Goal: Task Accomplishment & Management: Complete application form

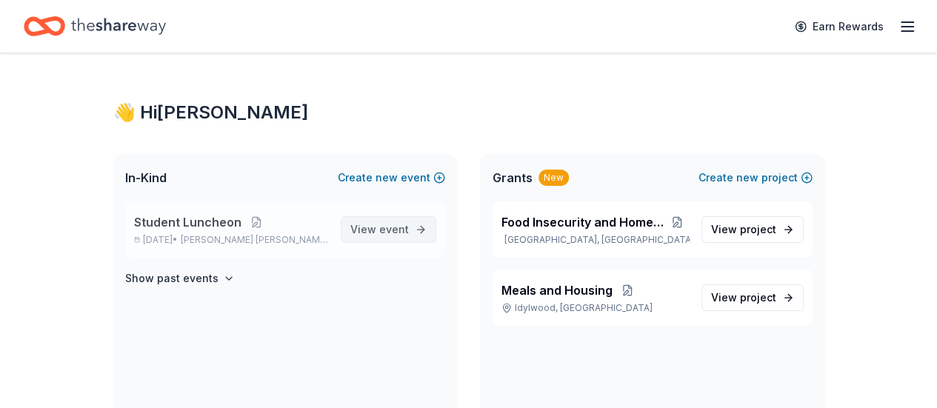
click at [362, 227] on span "View event" at bounding box center [379, 230] width 59 height 18
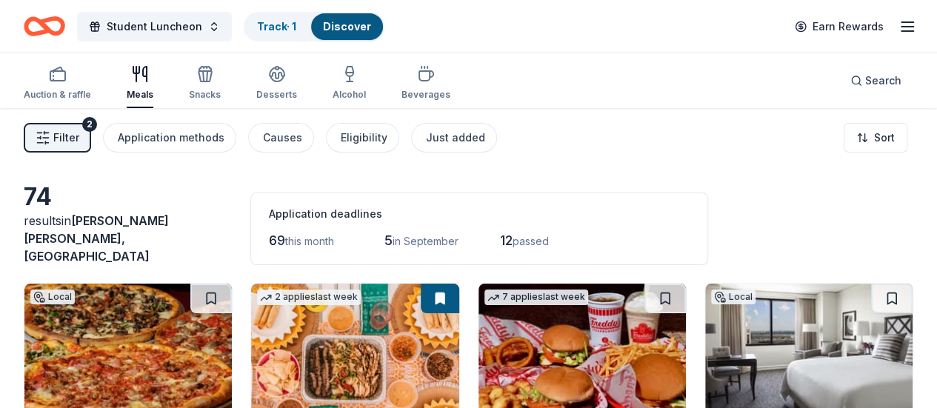
drag, startPoint x: 76, startPoint y: 136, endPoint x: 55, endPoint y: 143, distance: 21.8
click at [50, 143] on icon "button" at bounding box center [43, 137] width 15 height 15
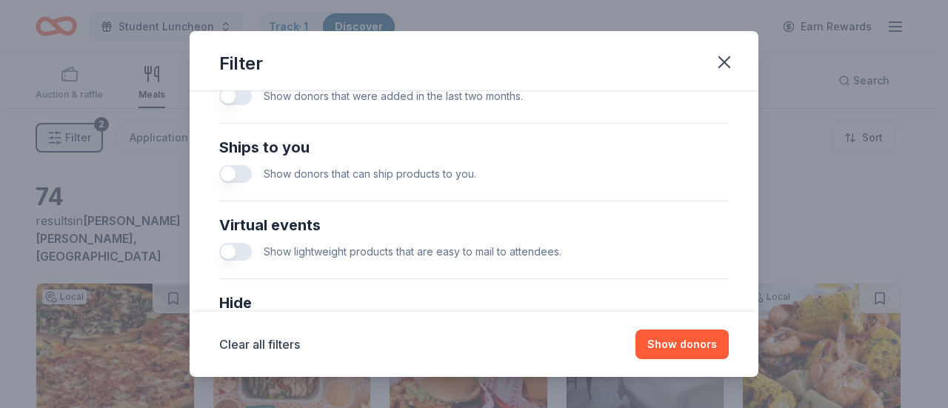
scroll to position [633, 0]
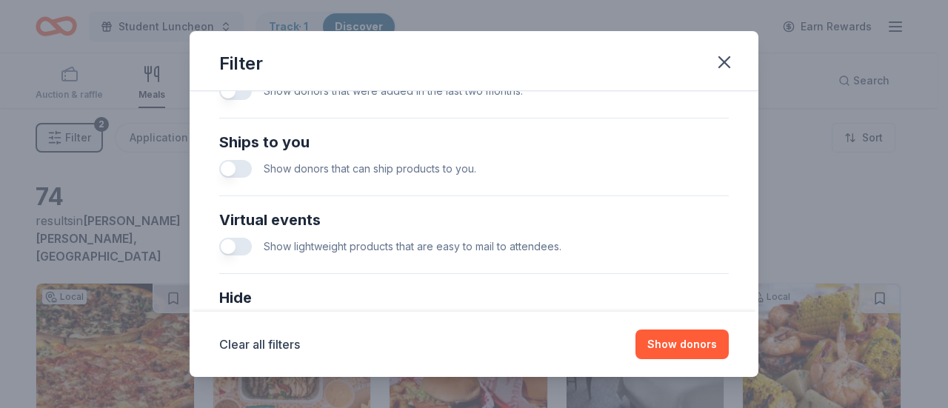
click at [241, 167] on button "button" at bounding box center [235, 169] width 33 height 18
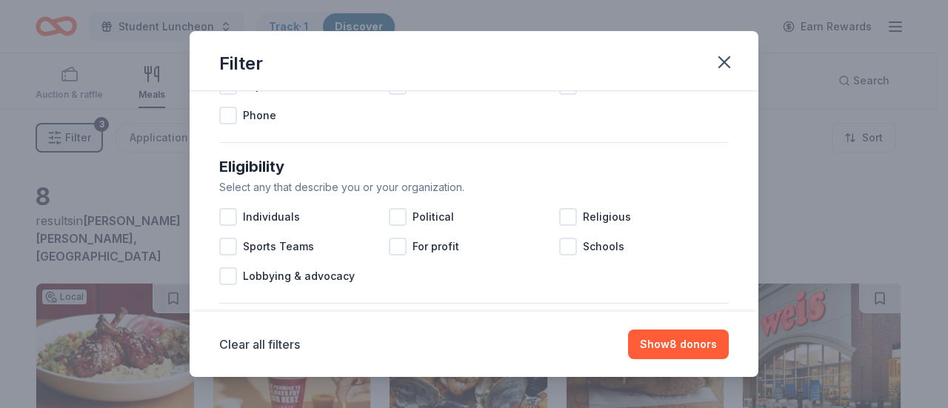
scroll to position [373, 0]
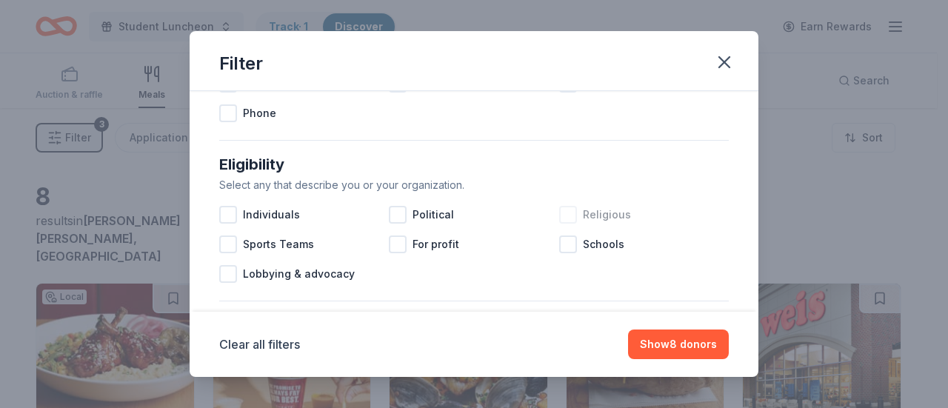
click at [564, 209] on div at bounding box center [568, 215] width 18 height 18
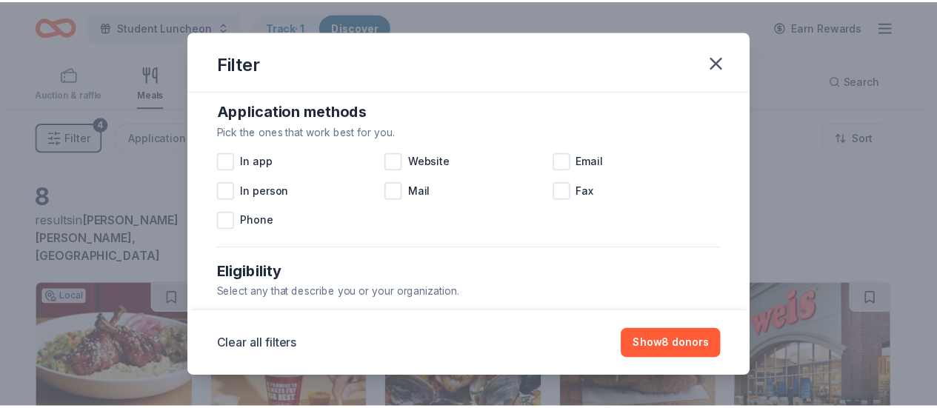
scroll to position [263, 0]
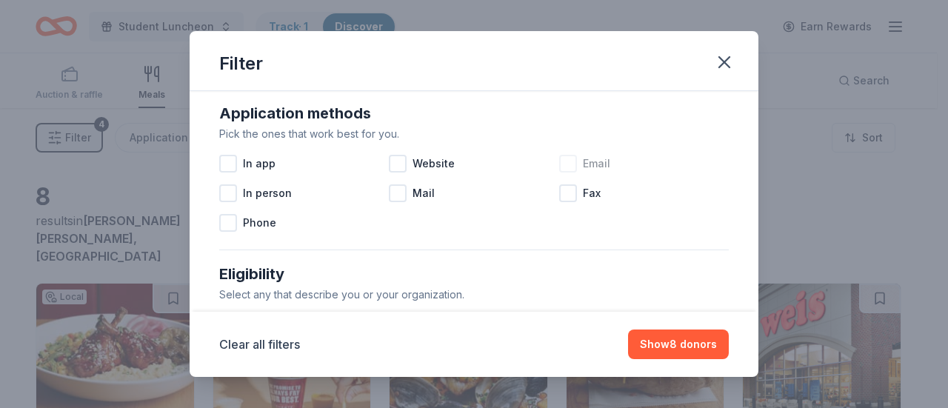
click at [559, 164] on div at bounding box center [568, 164] width 18 height 18
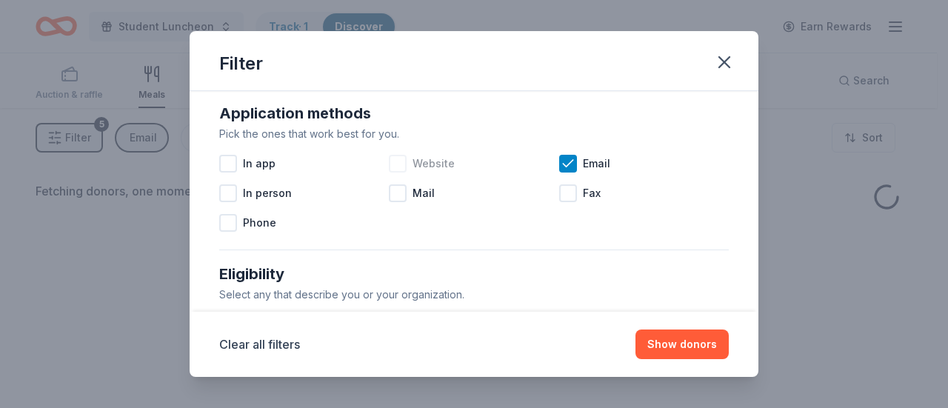
click at [397, 163] on div at bounding box center [398, 164] width 18 height 18
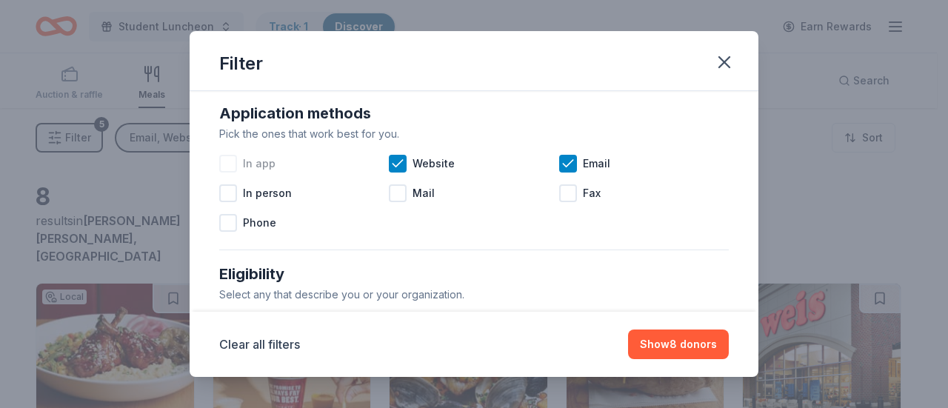
click at [230, 162] on div at bounding box center [228, 164] width 18 height 18
click at [672, 352] on button "Show 8 donors" at bounding box center [678, 345] width 101 height 30
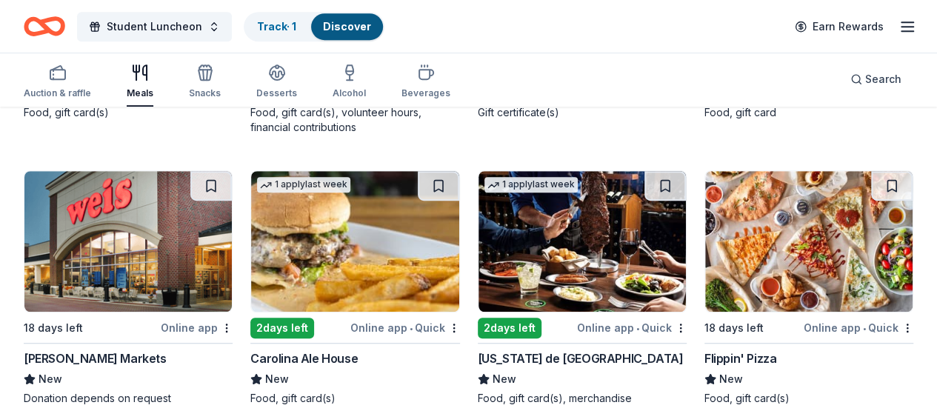
scroll to position [414, 0]
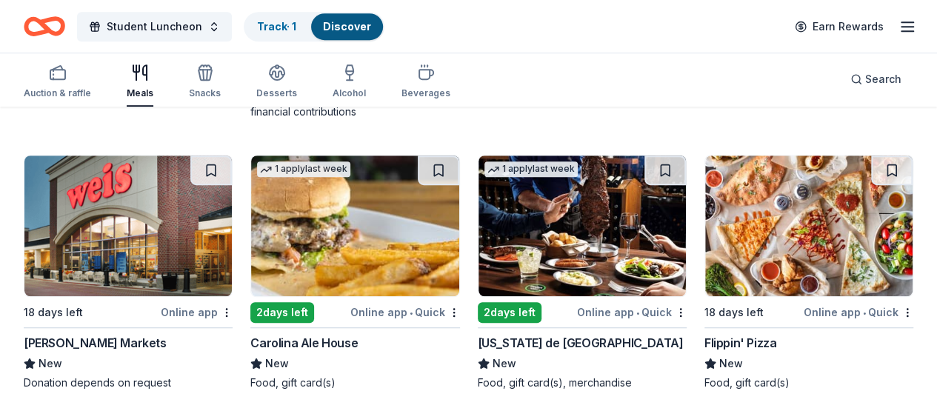
click at [478, 232] on img at bounding box center [581, 226] width 207 height 141
click at [284, 25] on link "Track · 2" at bounding box center [277, 26] width 41 height 13
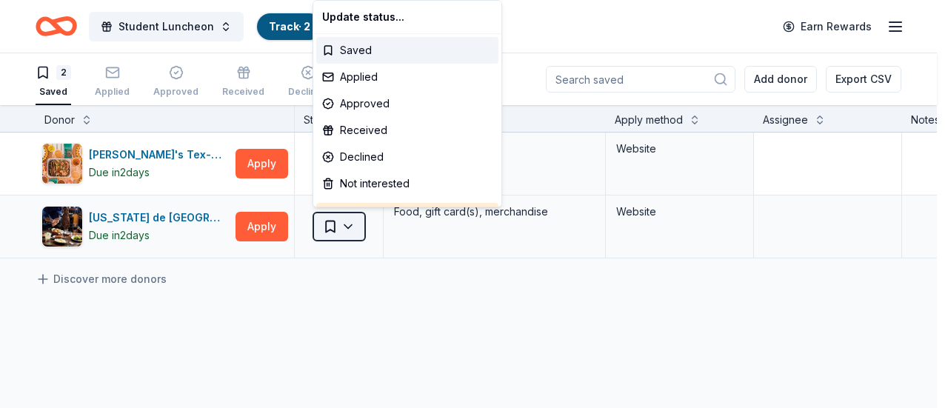
click at [350, 225] on html "Student Luncheon Track · 2 Discover Earn Rewards 2 Saved Applied Approved Recei…" at bounding box center [474, 204] width 948 height 408
click at [357, 148] on div "Declined" at bounding box center [407, 157] width 182 height 27
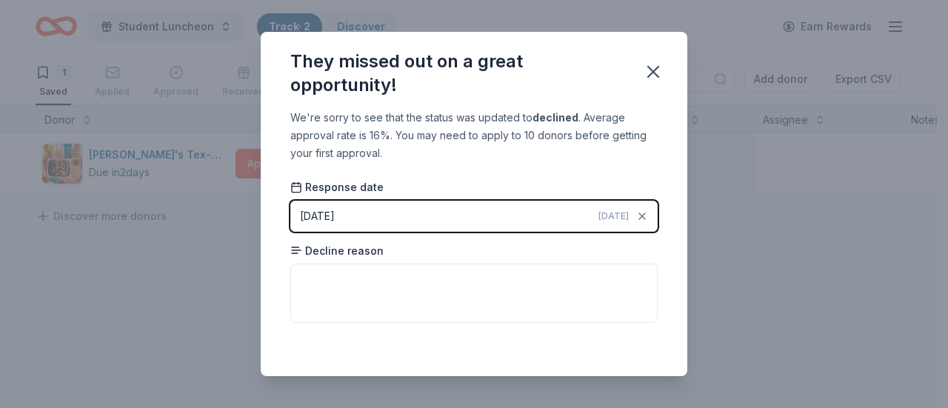
click at [324, 214] on div "08/19/2025" at bounding box center [317, 216] width 35 height 18
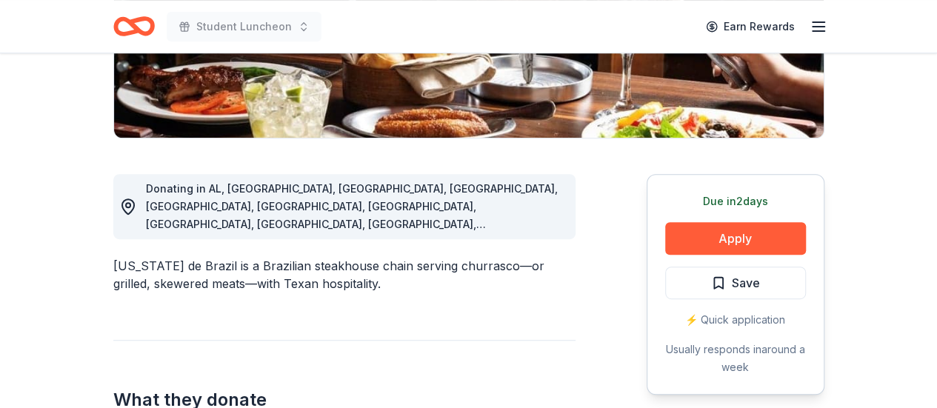
scroll to position [356, 0]
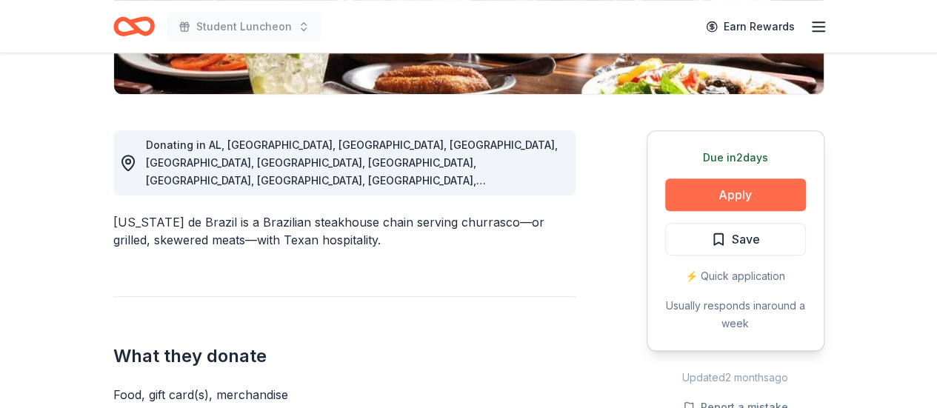
click at [710, 190] on button "Apply" at bounding box center [735, 194] width 141 height 33
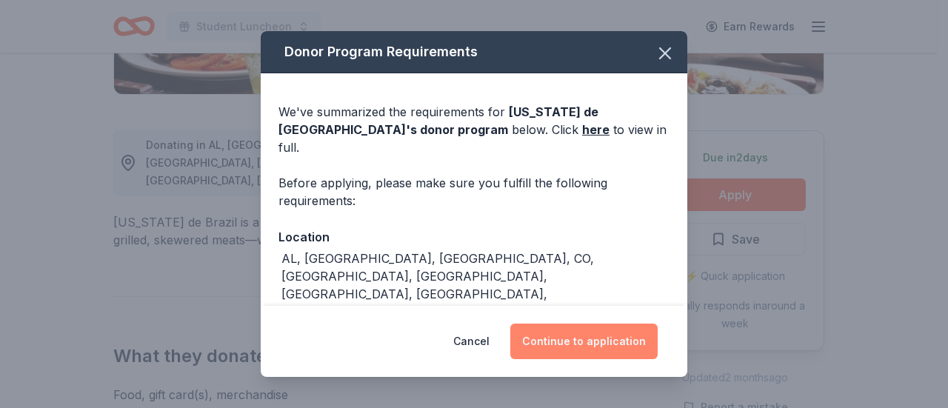
click at [623, 341] on button "Continue to application" at bounding box center [583, 342] width 147 height 36
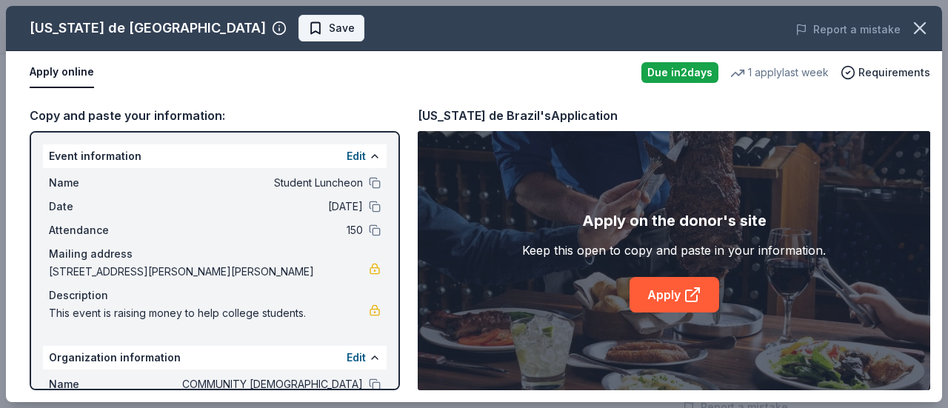
click at [329, 30] on span "Save" at bounding box center [342, 28] width 26 height 18
click at [923, 32] on icon "button" at bounding box center [920, 28] width 10 height 10
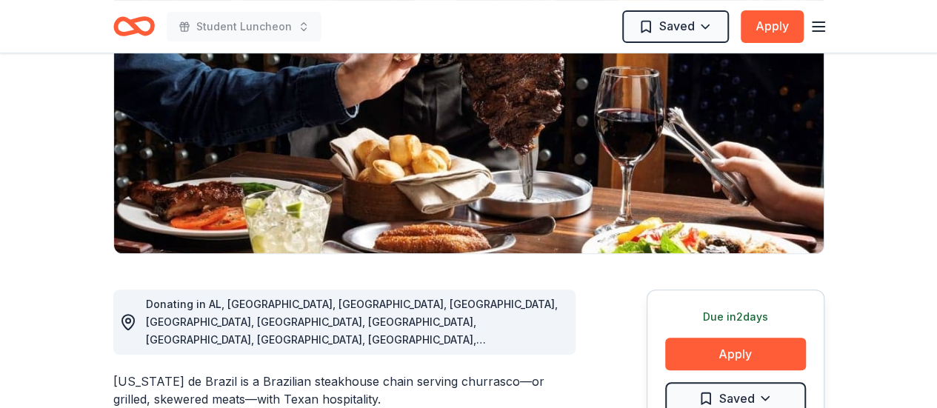
scroll to position [0, 0]
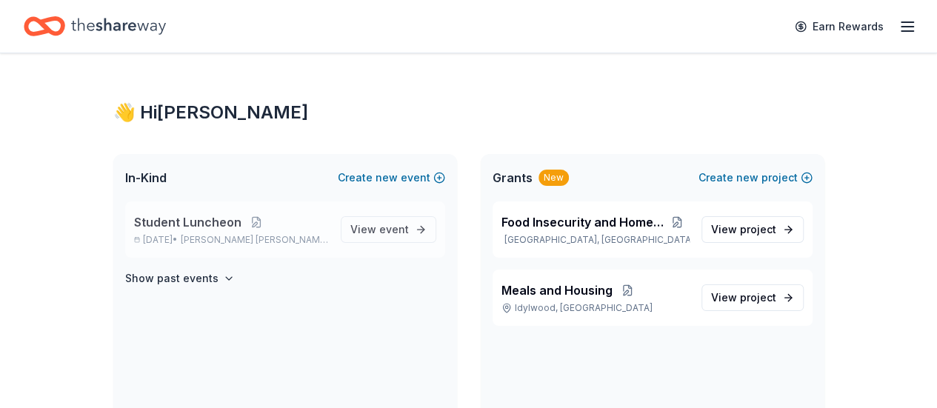
click at [196, 227] on span "Student Luncheon" at bounding box center [187, 222] width 107 height 18
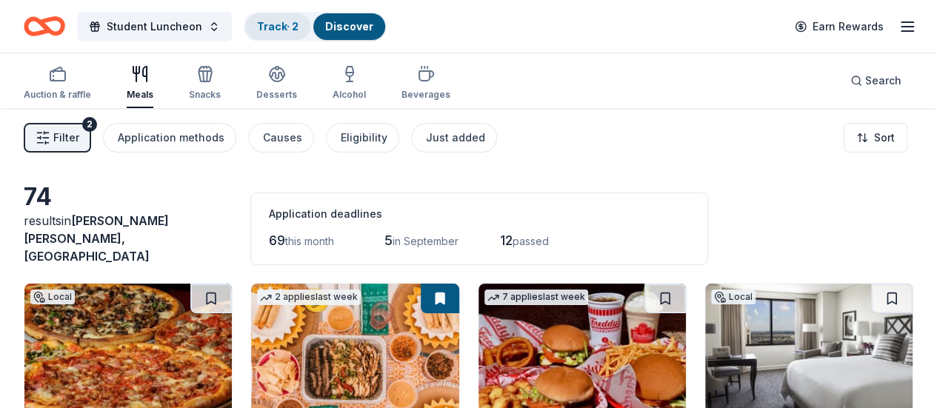
click at [293, 26] on link "Track · 2" at bounding box center [277, 26] width 41 height 13
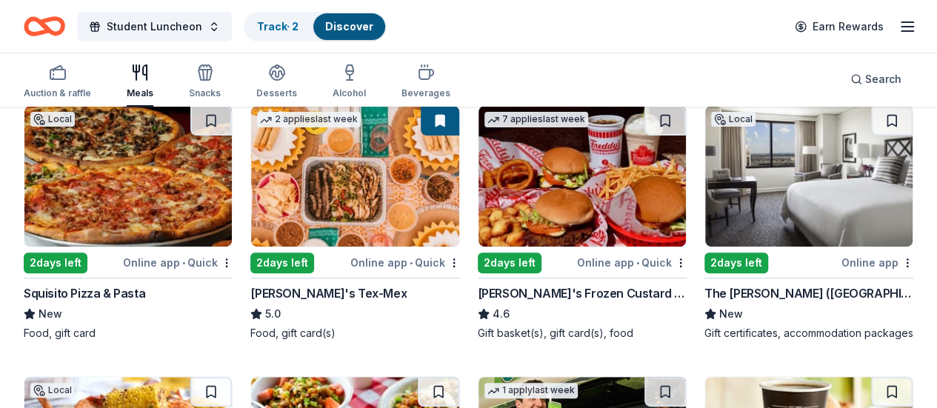
scroll to position [148, 0]
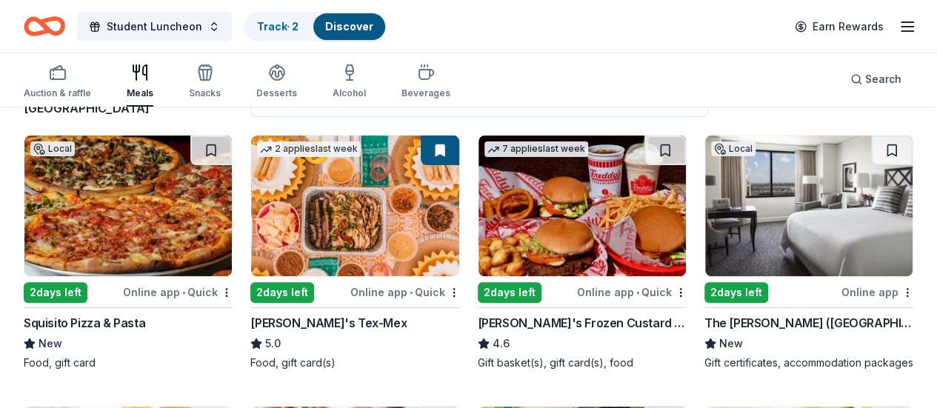
click at [478, 200] on img at bounding box center [581, 206] width 207 height 141
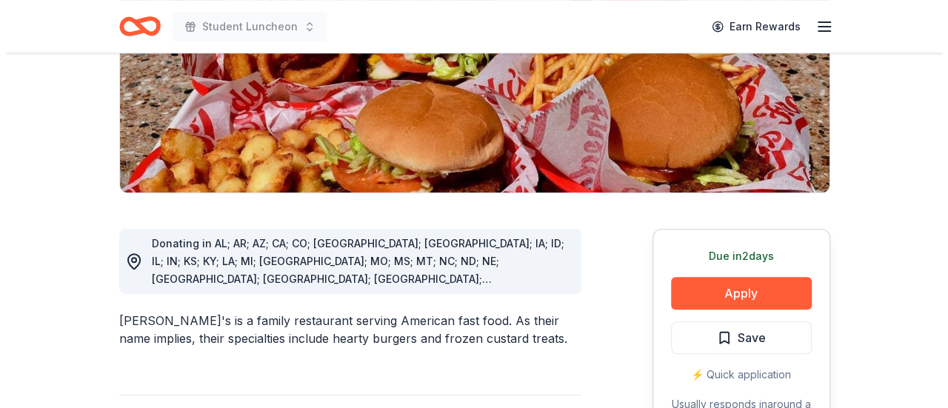
scroll to position [326, 0]
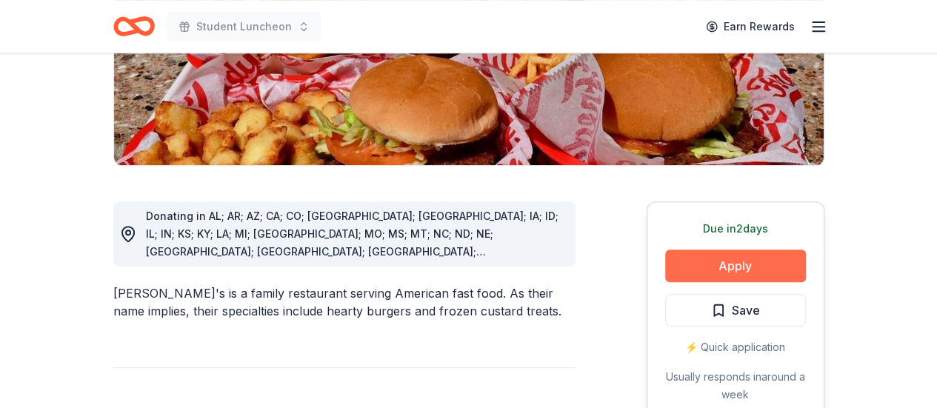
click at [754, 250] on button "Apply" at bounding box center [735, 266] width 141 height 33
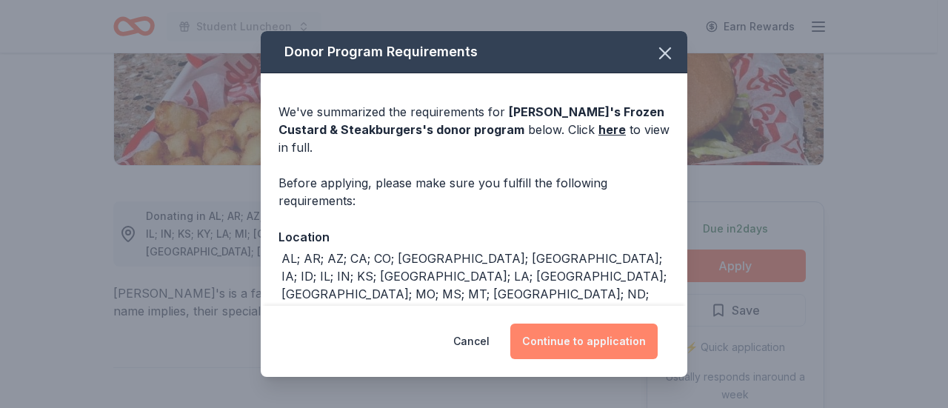
click at [622, 340] on button "Continue to application" at bounding box center [583, 342] width 147 height 36
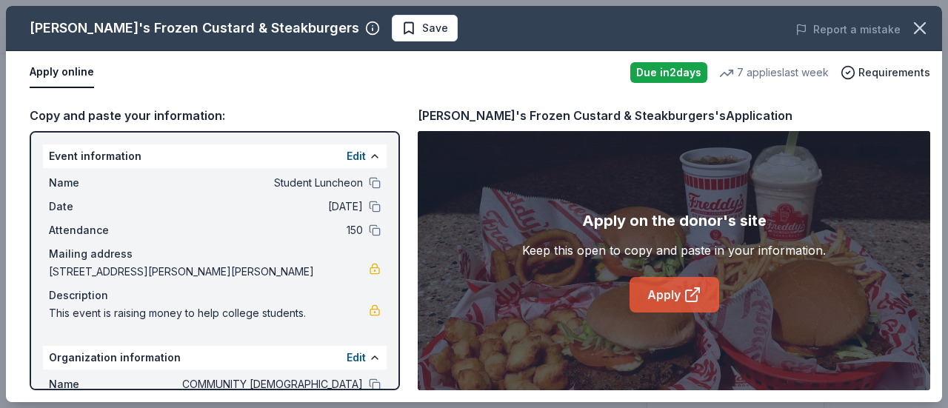
click at [661, 294] on link "Apply" at bounding box center [675, 295] width 90 height 36
